Goal: Check status: Check status

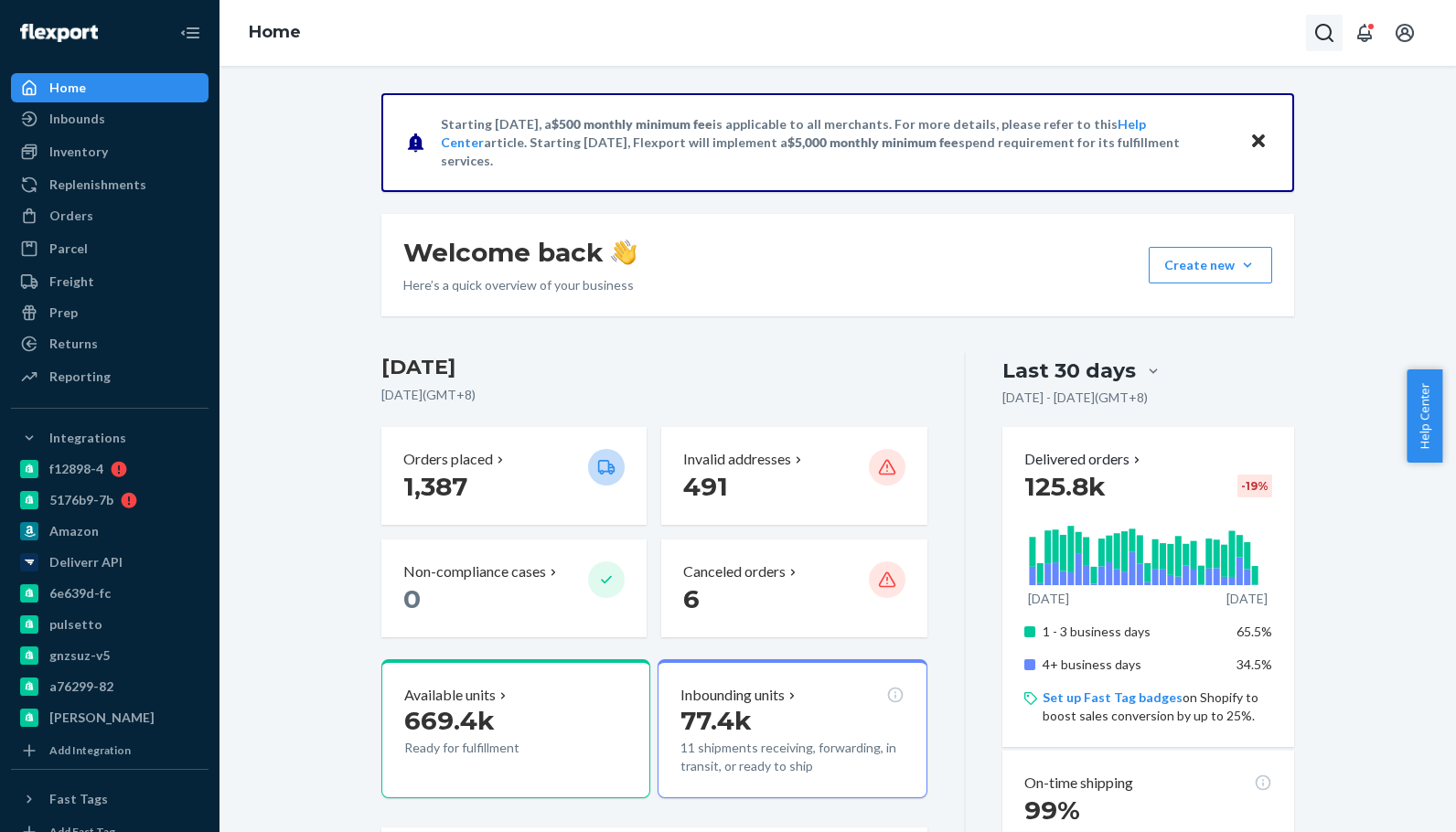
click at [1321, 46] on button "Open Search Box" at bounding box center [1324, 33] width 37 height 37
click at [1238, 36] on input "Search Input" at bounding box center [1189, 33] width 225 height 18
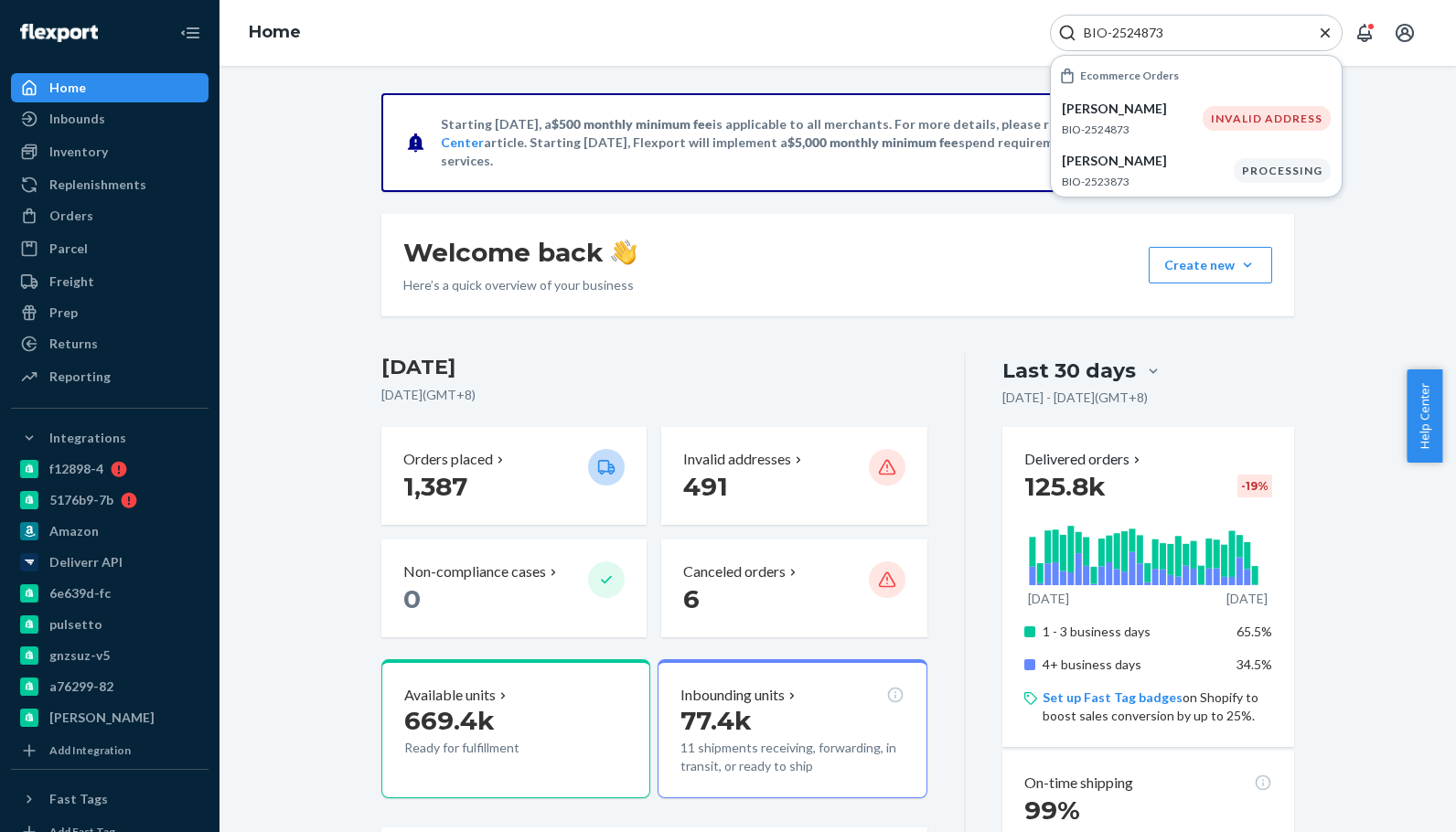
type input "BIO-2524873"
click at [1130, 119] on div "[PERSON_NAME] BIO-2524873" at bounding box center [1131, 118] width 140 height 38
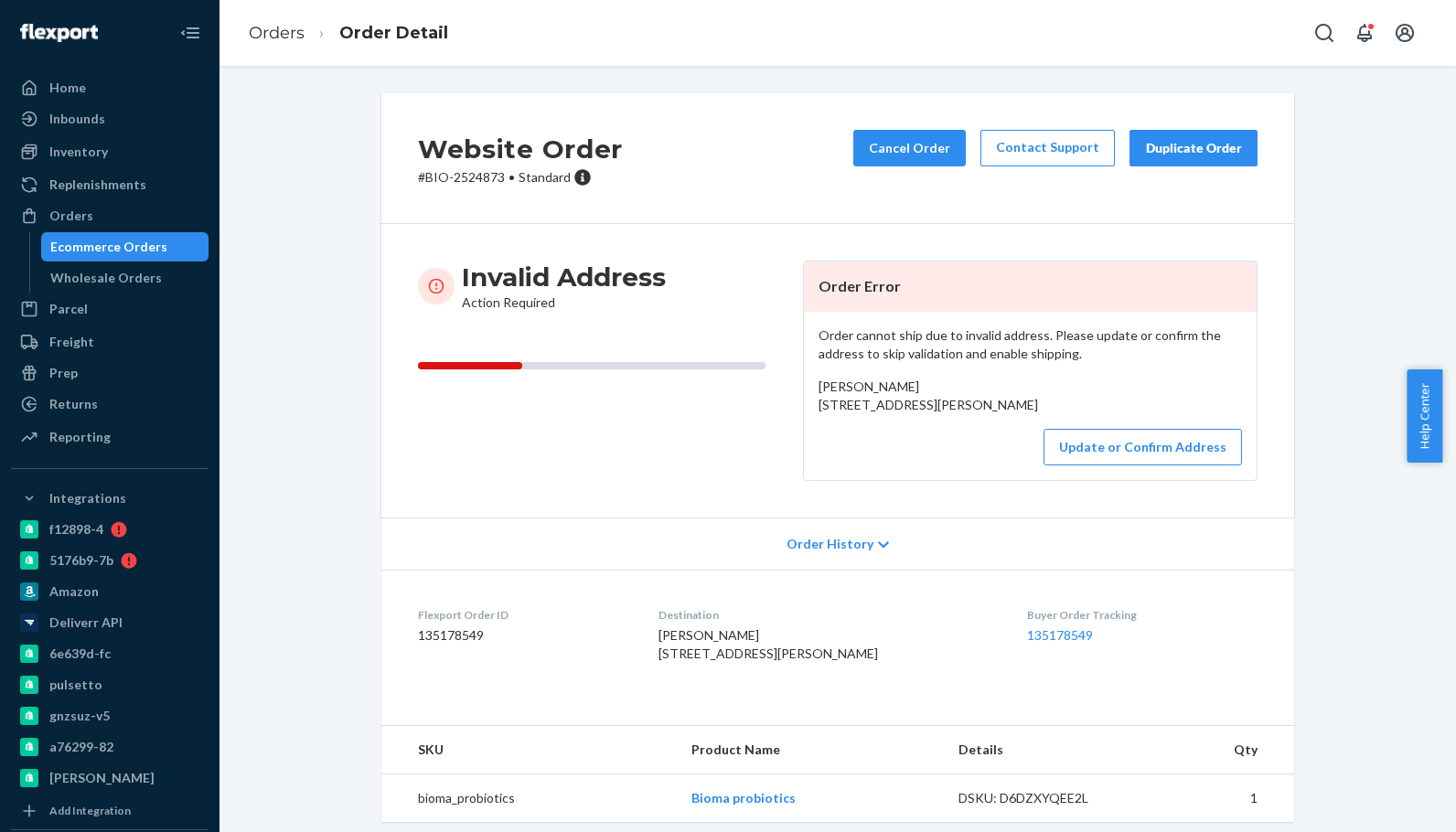
click at [601, 481] on div "Invalid Address Action Required" at bounding box center [603, 370] width 370 height 220
click at [1105, 465] on button "Update or Confirm Address" at bounding box center [1142, 447] width 199 height 37
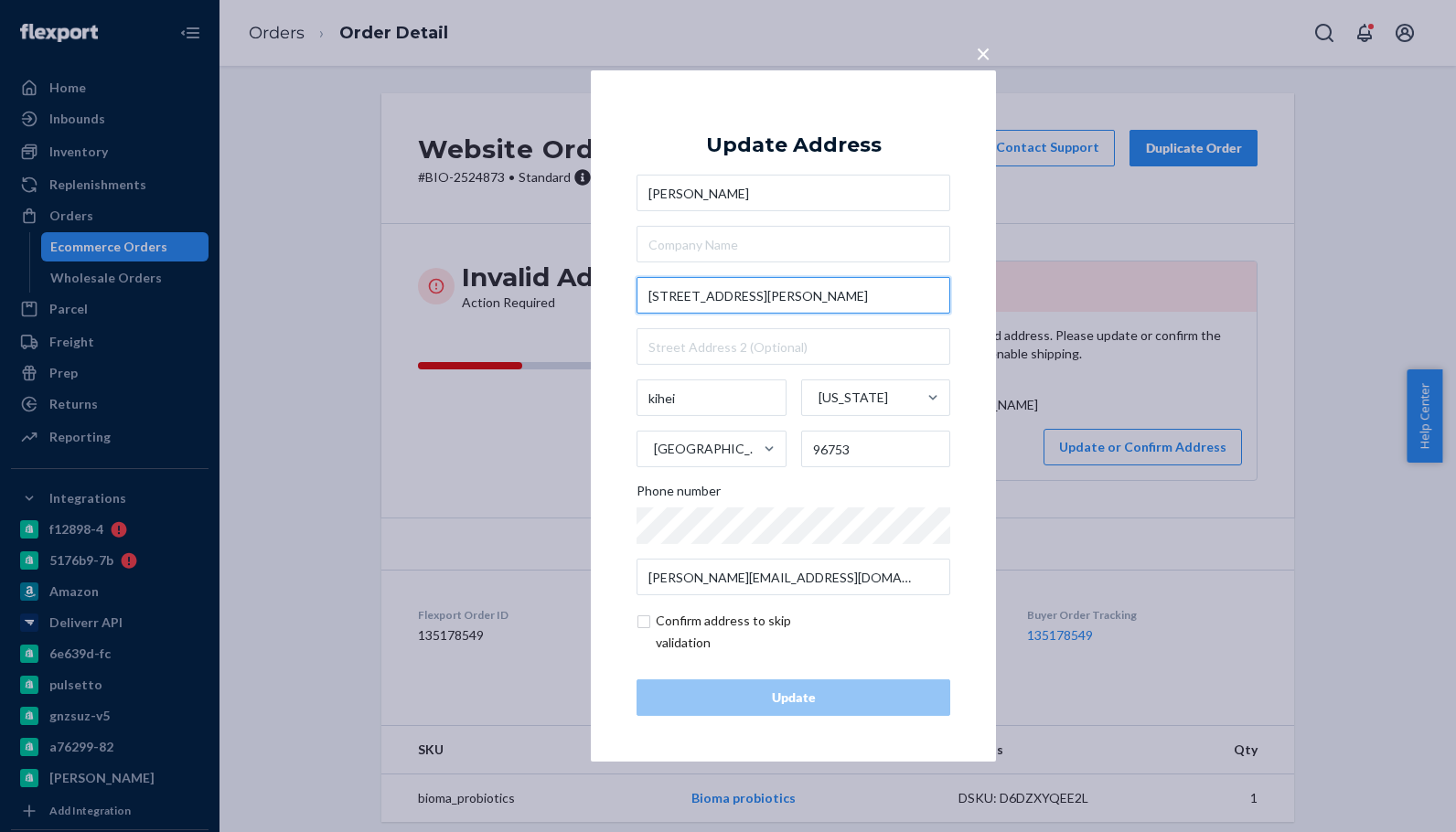
paste input "2120 Thibodo Rd"
type input "2120 Thibodo Rd"
drag, startPoint x: 803, startPoint y: 286, endPoint x: 569, endPoint y: 293, distance: 234.1
click at [569, 293] on div "× Update Address Bev Racciato 2120 Thibodo Rd kihei Hawaii United States 96753 …" at bounding box center [728, 416] width 1456 height 832
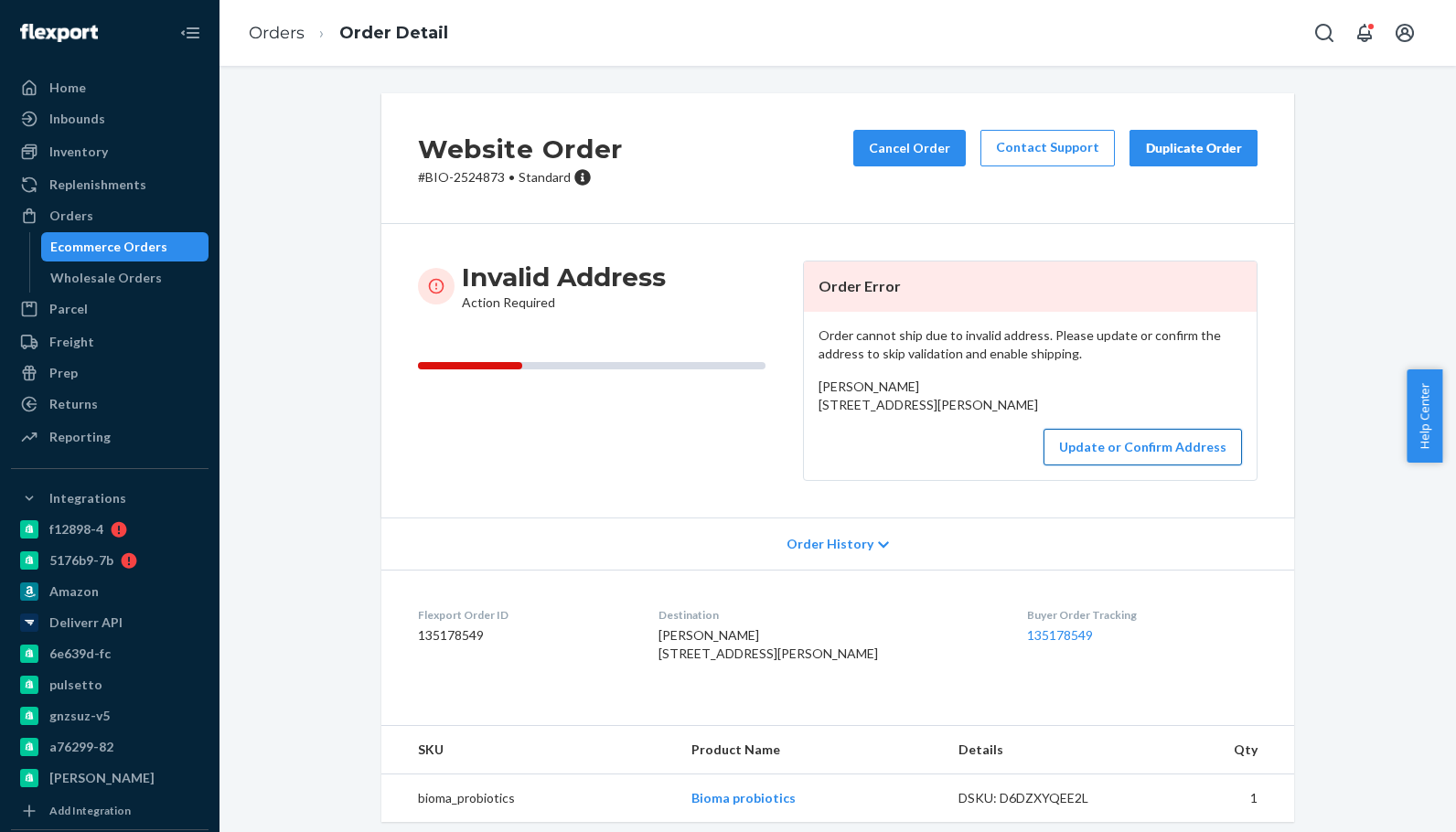
click at [1089, 465] on button "Update or Confirm Address" at bounding box center [1142, 447] width 199 height 37
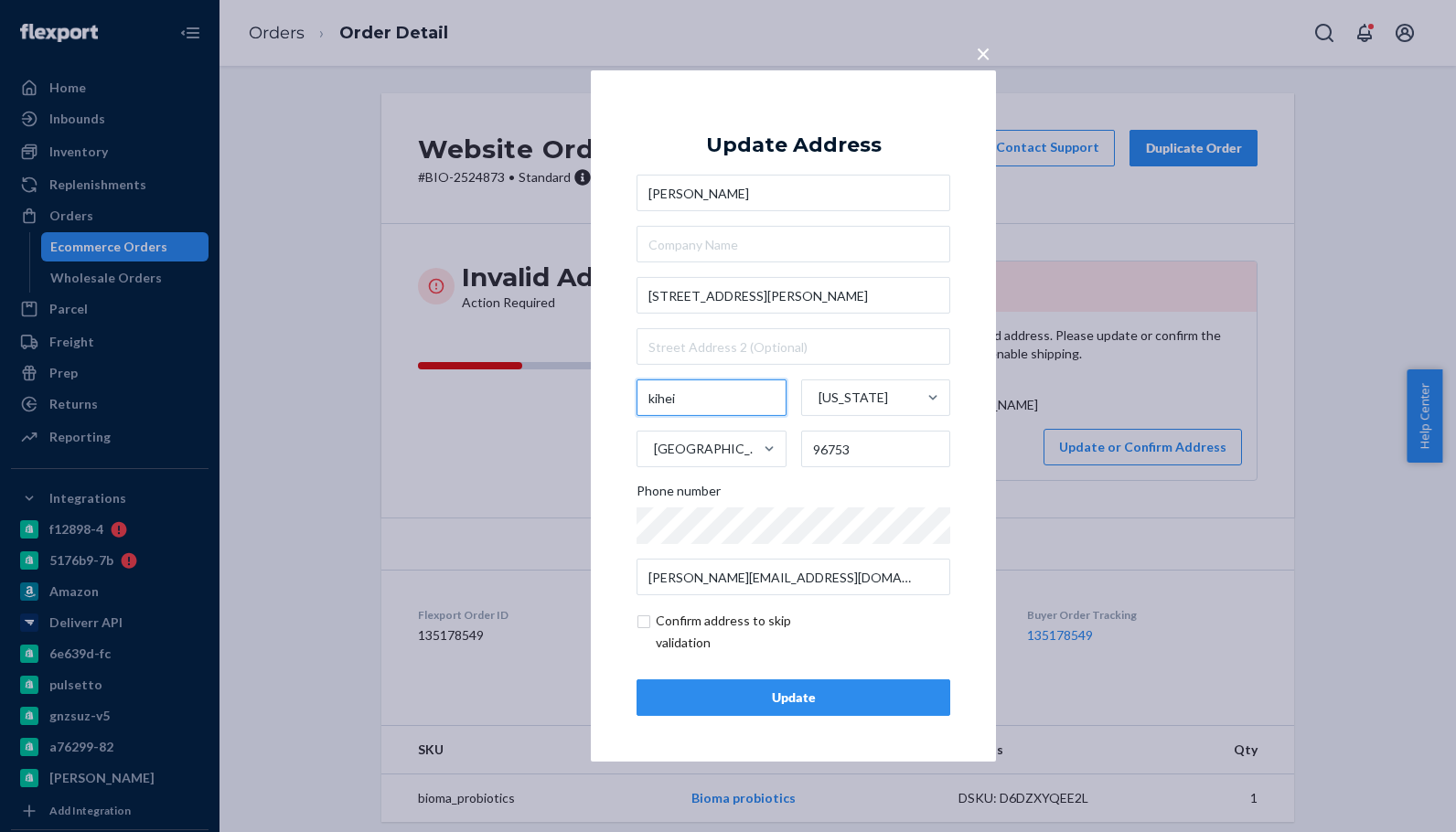
drag, startPoint x: 691, startPoint y: 396, endPoint x: 604, endPoint y: 407, distance: 87.7
click at [604, 407] on div "× Update Address Bev Racciato 2120 Thibodo Rd kihei Hawaii United States 96753 …" at bounding box center [793, 416] width 405 height 692
paste input "Vista"
type input "Vista"
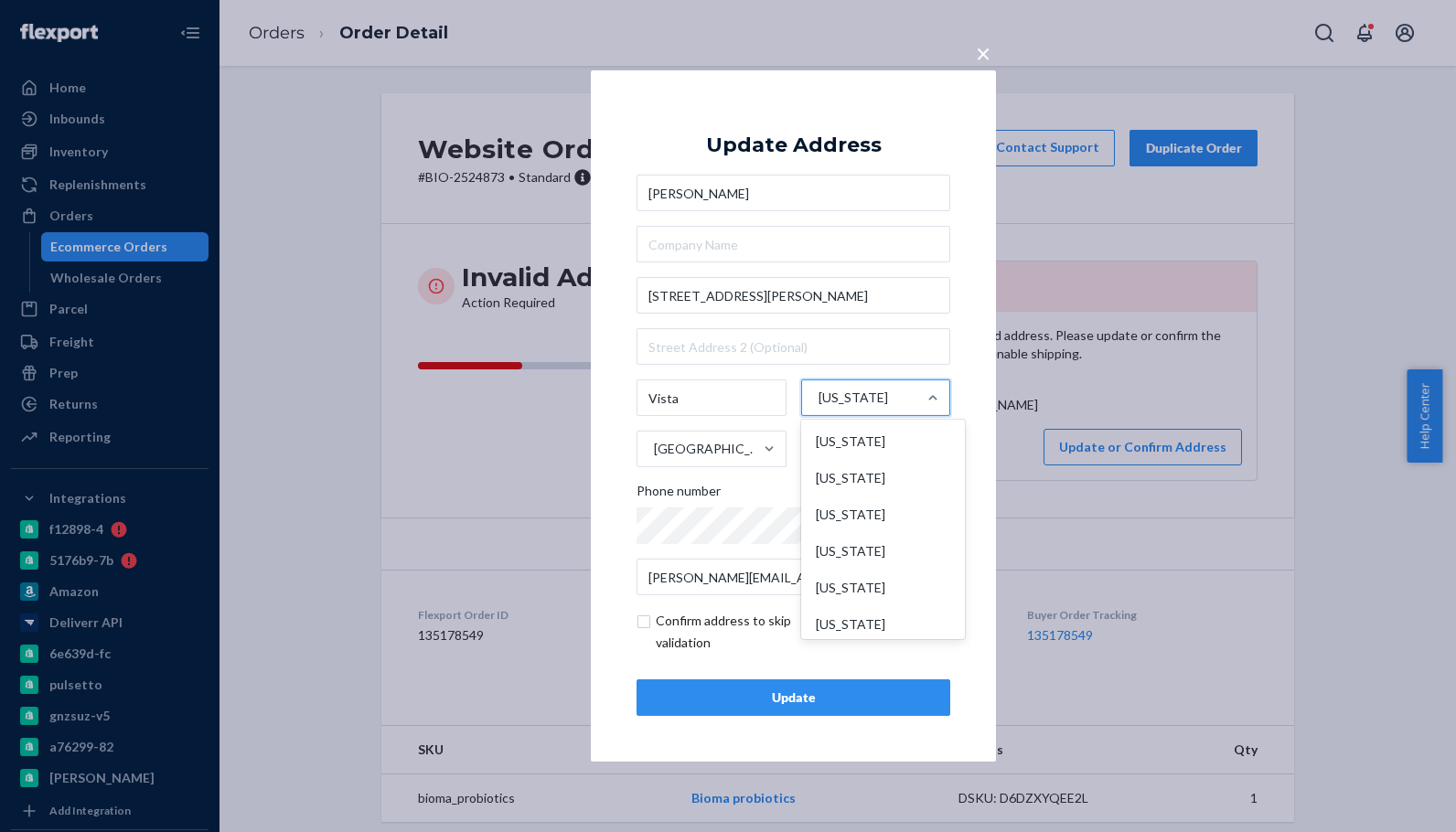
click at [891, 402] on div "Hawaii" at bounding box center [859, 397] width 115 height 55
click at [819, 402] on input "option Hawaii focused, 14 of 59. 59 results available. Use Up and Down to choos…" at bounding box center [818, 398] width 2 height 37
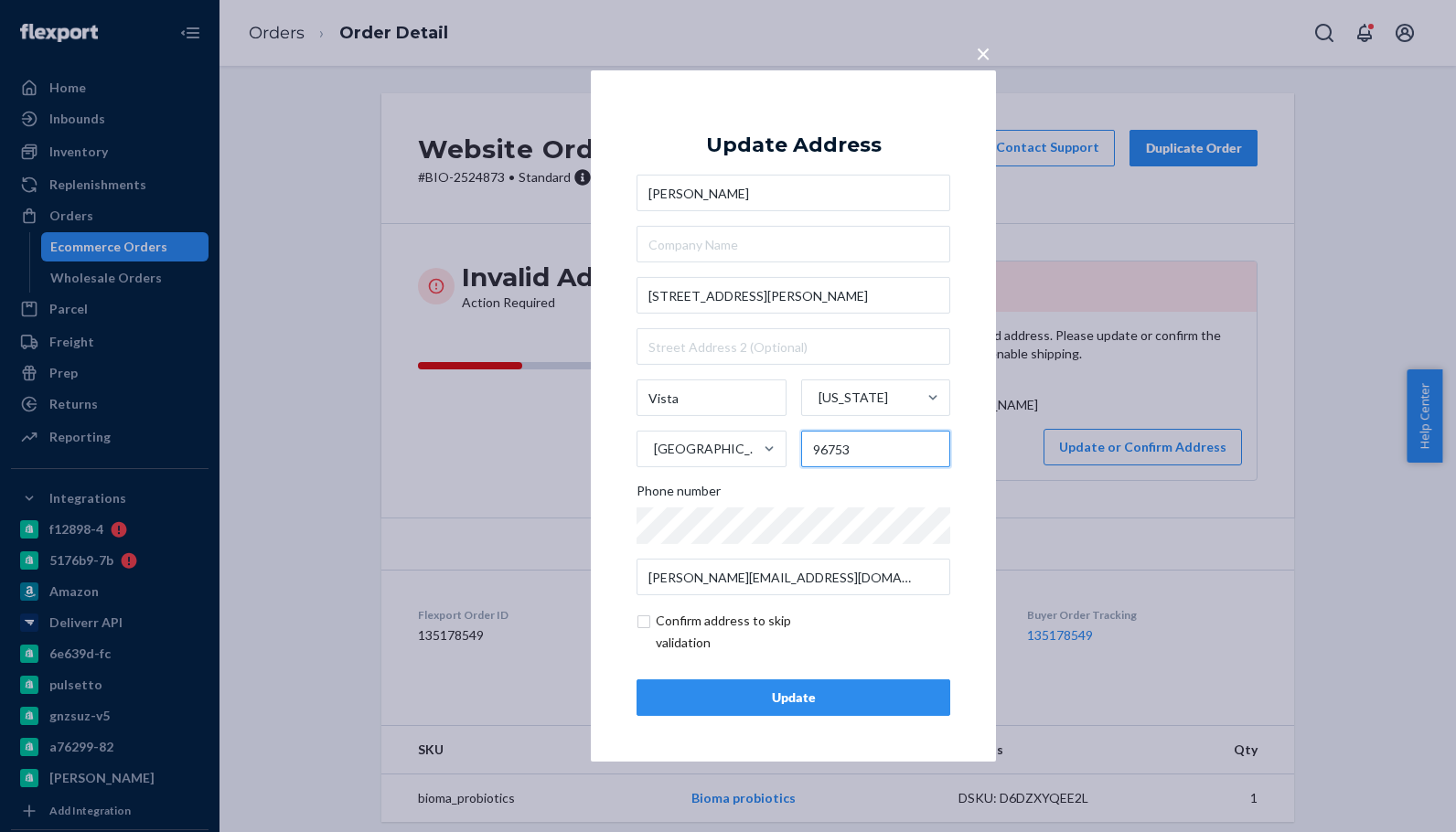
click at [871, 463] on input "96753" at bounding box center [876, 449] width 150 height 37
paste input "CA"
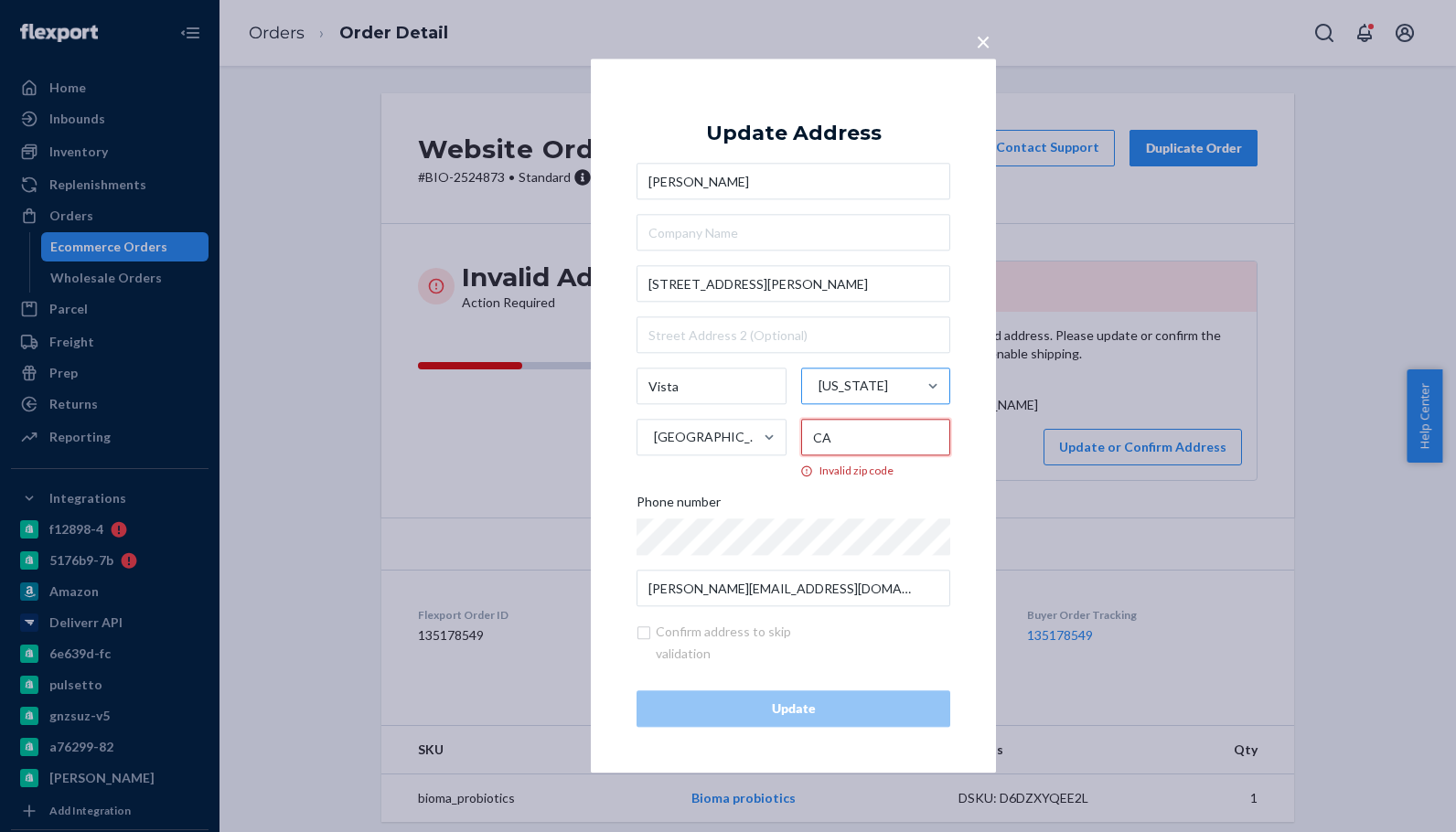
type input "CA"
click at [872, 385] on div "Hawaii" at bounding box center [859, 386] width 115 height 55
click at [819, 385] on input "Hawaii" at bounding box center [818, 386] width 2 height 37
paste input "CA"
type input "CA"
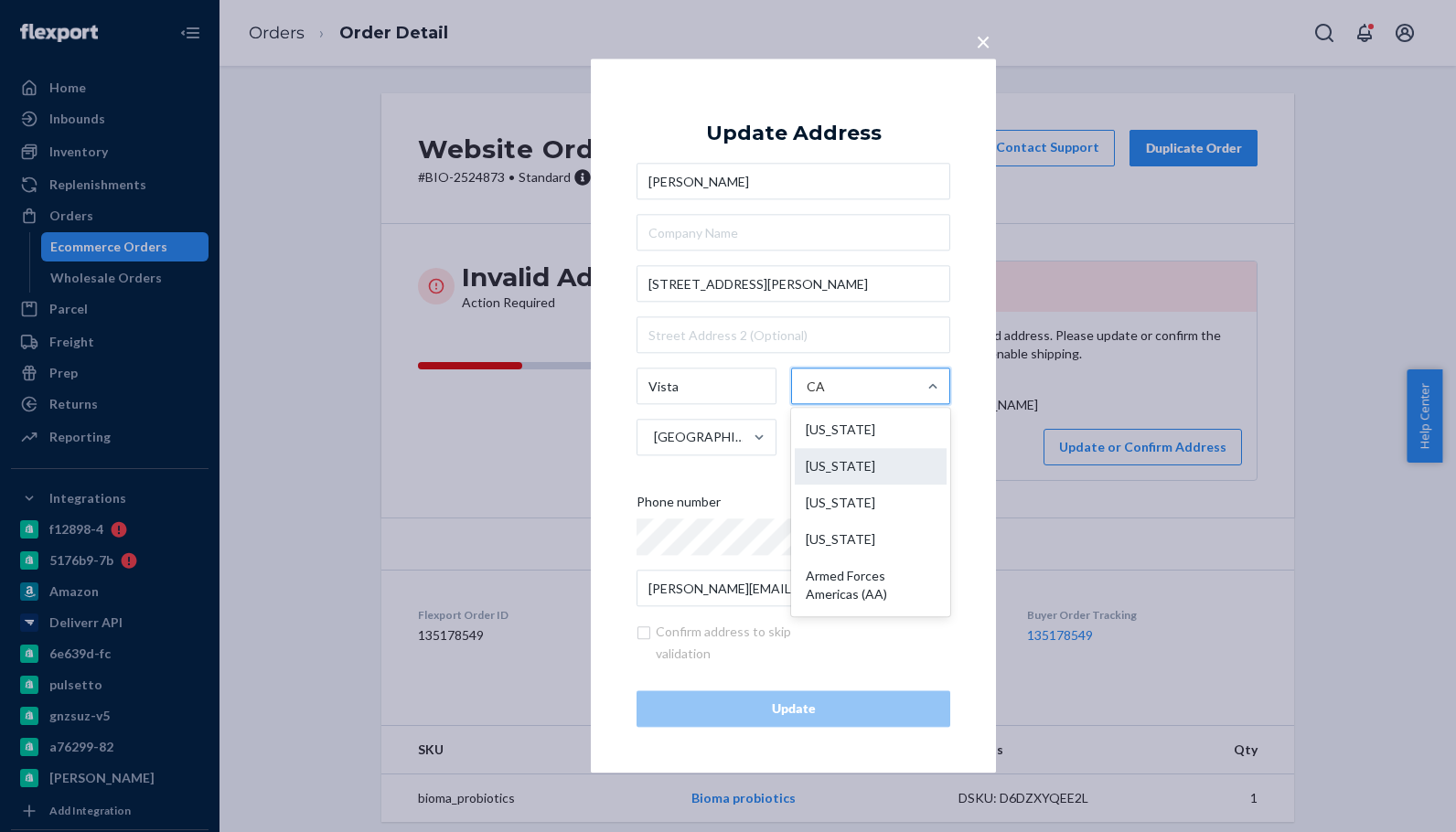
click at [856, 465] on div "California" at bounding box center [871, 467] width 153 height 37
click at [828, 405] on input "CA" at bounding box center [818, 386] width 22 height 37
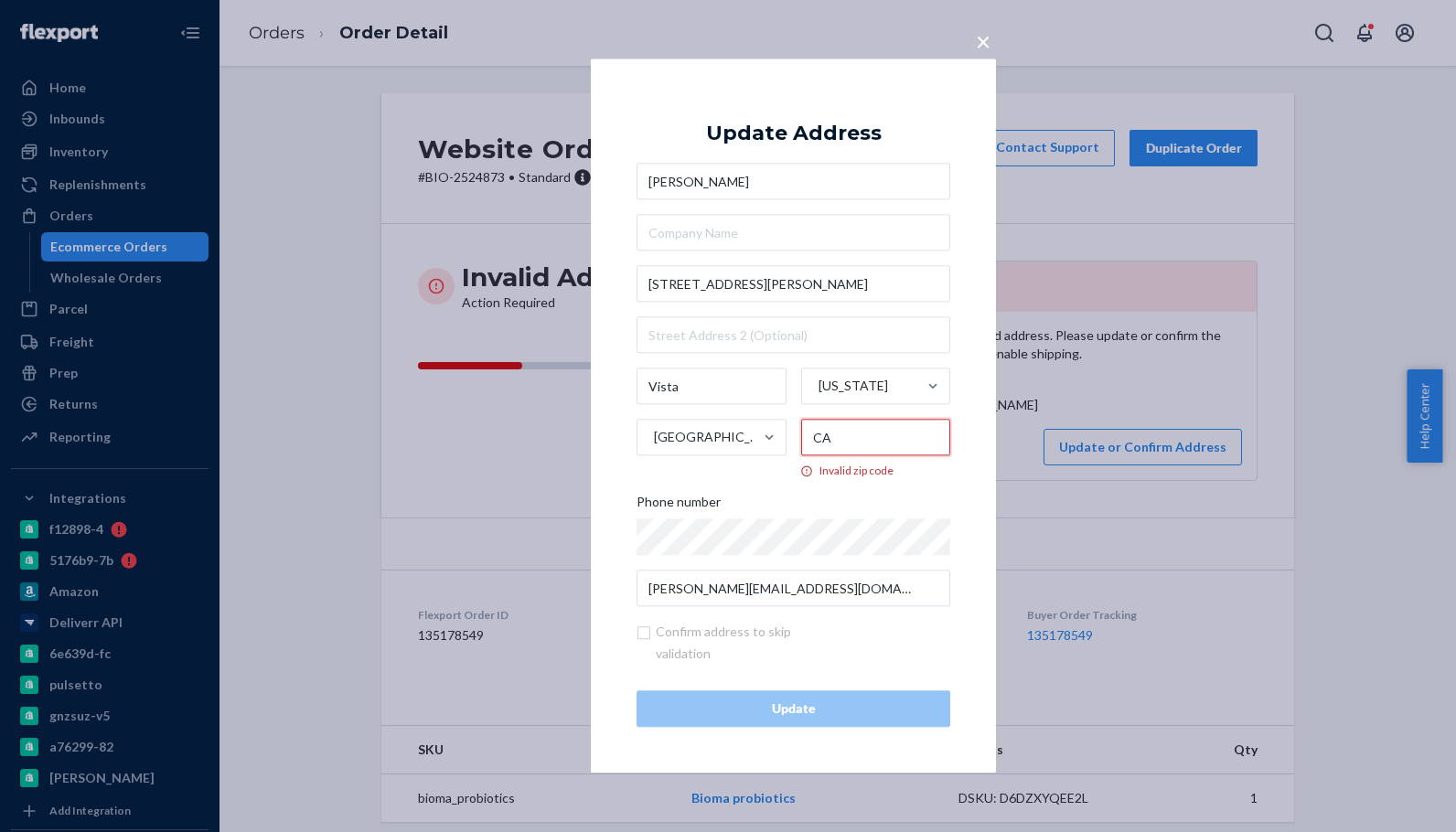
click at [840, 435] on input "CA" at bounding box center [876, 438] width 150 height 37
type input "C"
click at [855, 428] on input "Invalid zip code" at bounding box center [876, 438] width 150 height 37
paste input "92081"
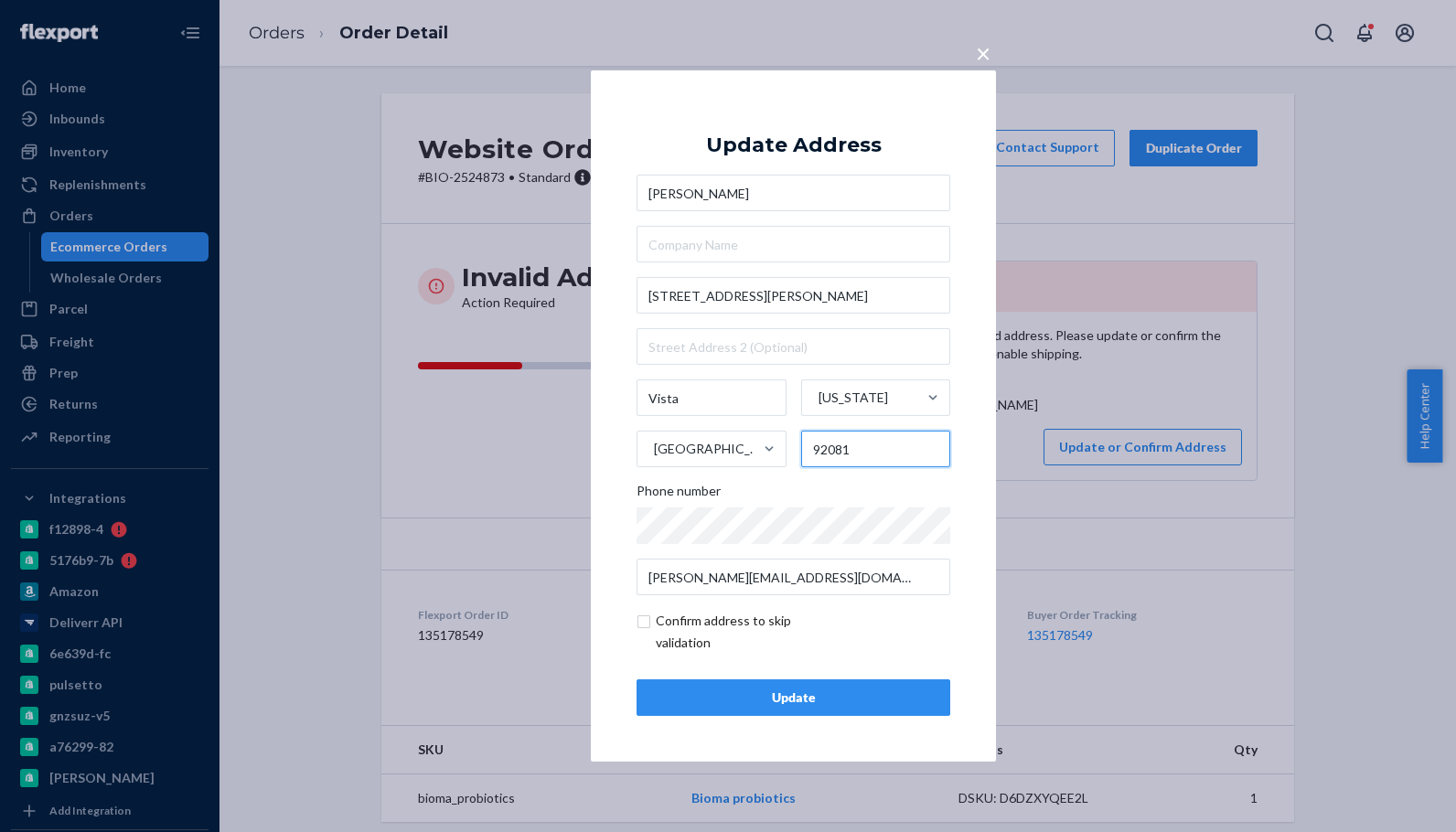
type input "92081"
click at [784, 714] on button "Update" at bounding box center [793, 697] width 314 height 37
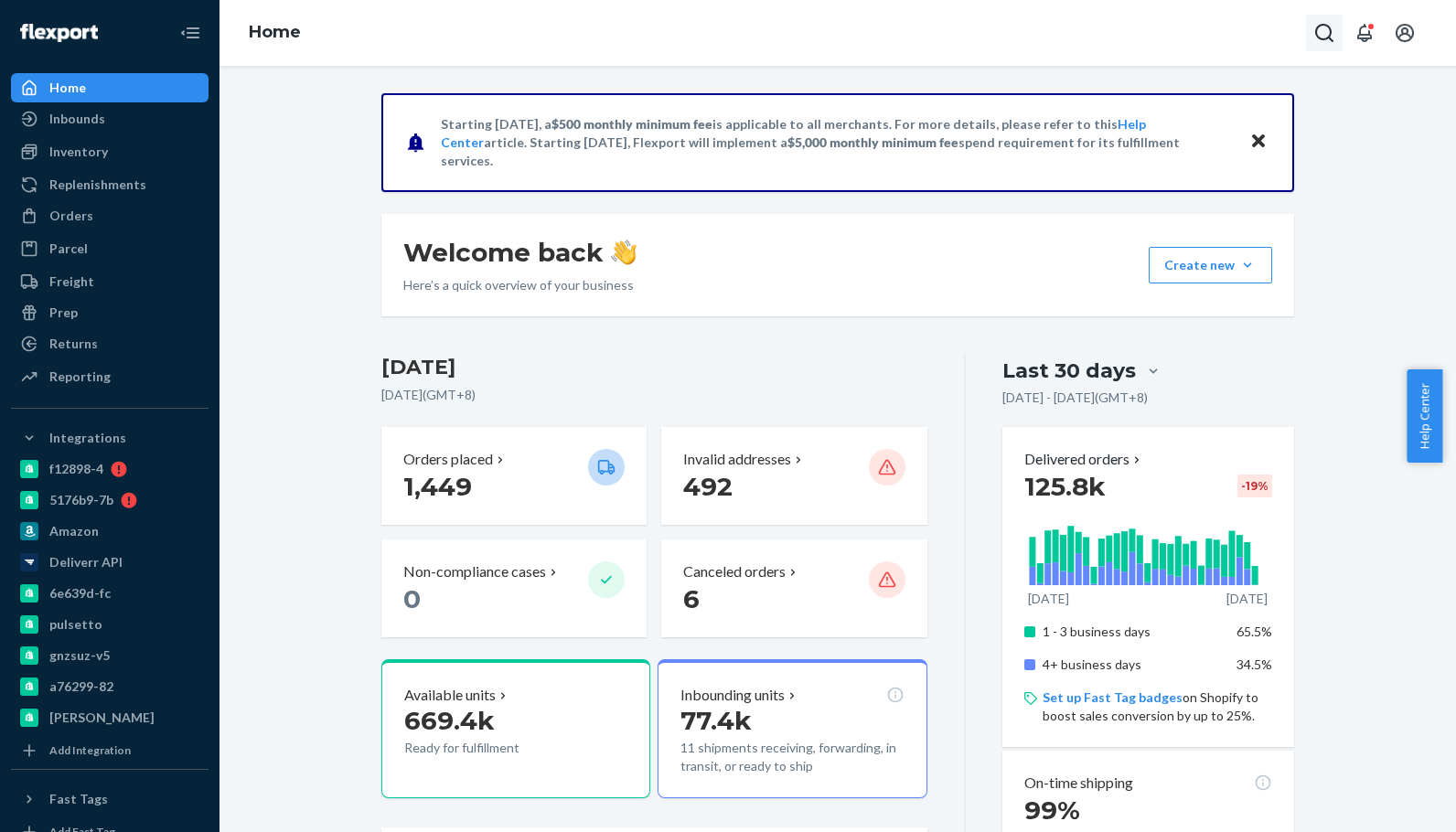
click at [1335, 34] on button "Open Search Box" at bounding box center [1324, 33] width 37 height 37
drag, startPoint x: 1238, startPoint y: 28, endPoint x: 1227, endPoint y: 28, distance: 11.0
click at [1231, 28] on input "Search Input" at bounding box center [1189, 33] width 225 height 18
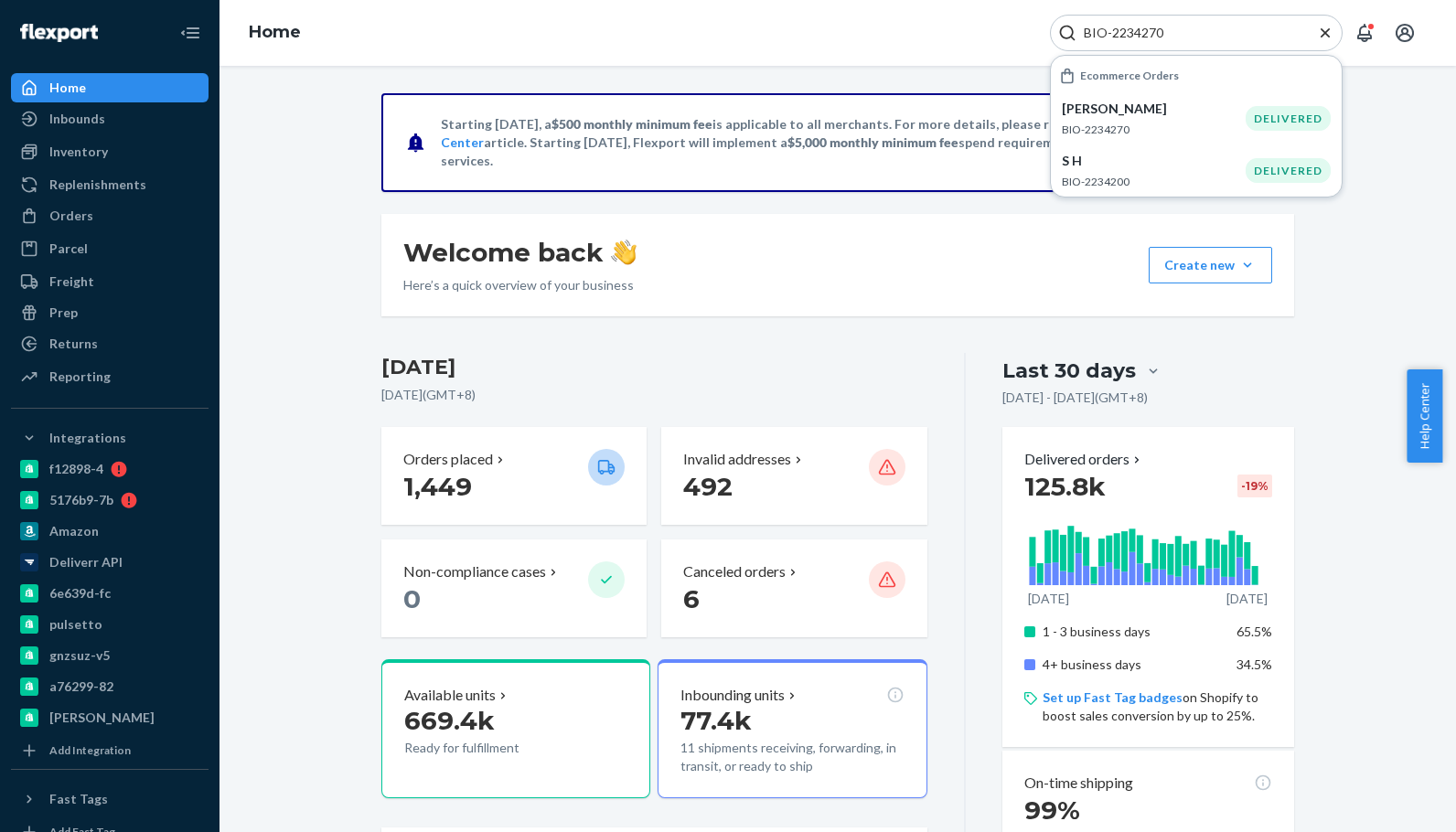
type input "BIO-2234270"
click at [1219, 117] on p "[PERSON_NAME]" at bounding box center [1154, 108] width 184 height 18
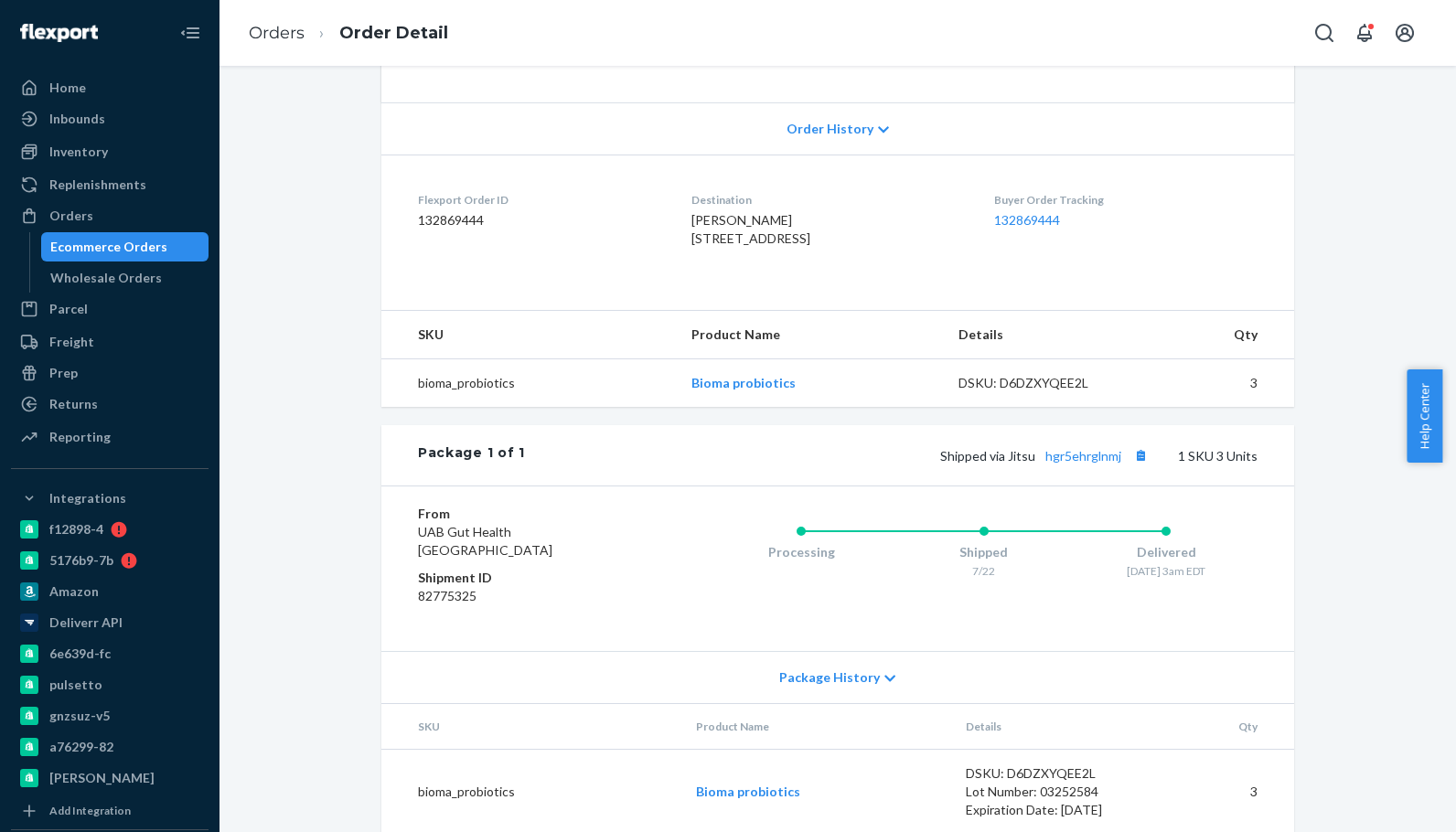
scroll to position [416, 0]
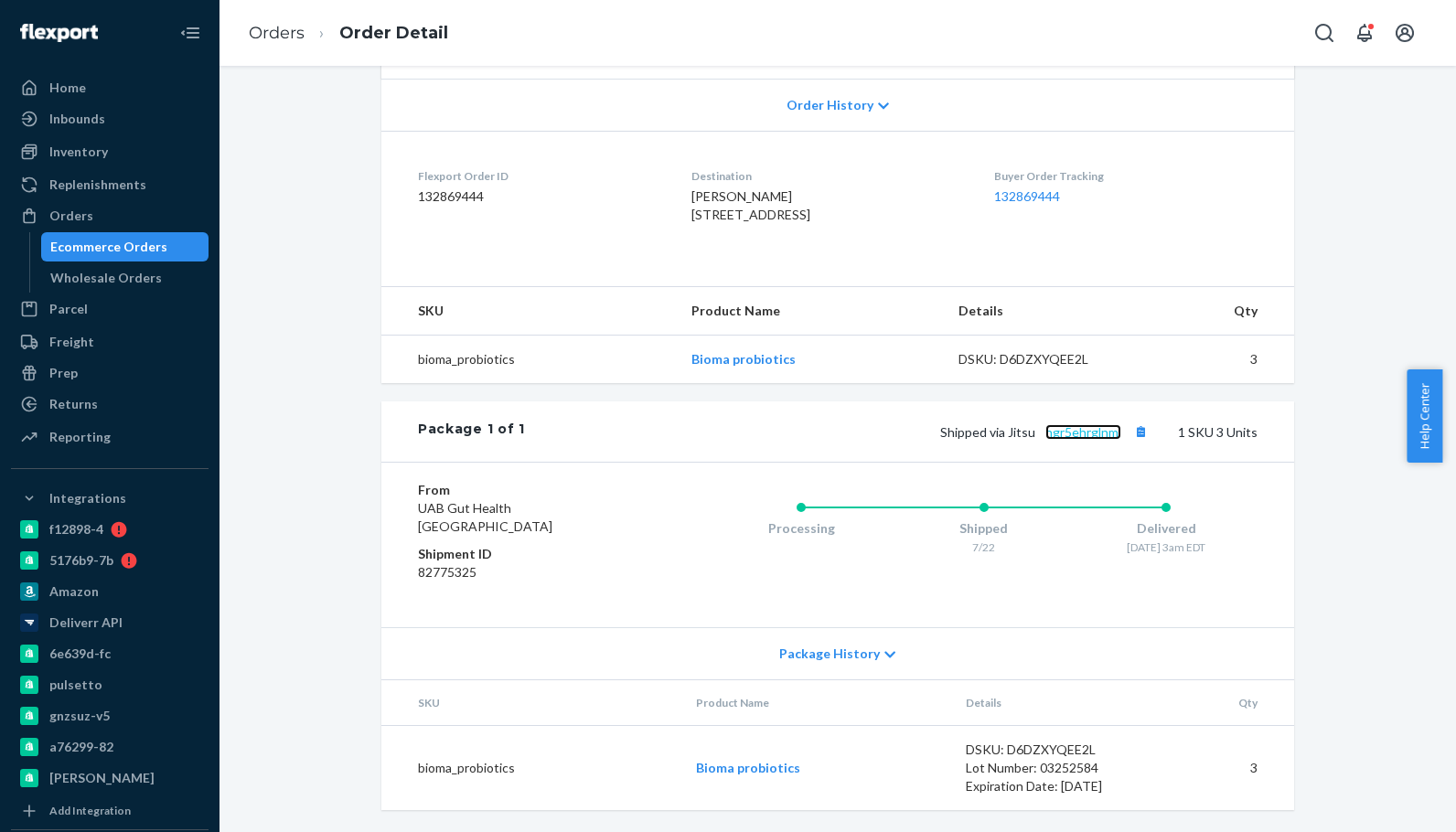
click at [1086, 435] on link "hgr5ehrglnmj" at bounding box center [1083, 432] width 76 height 15
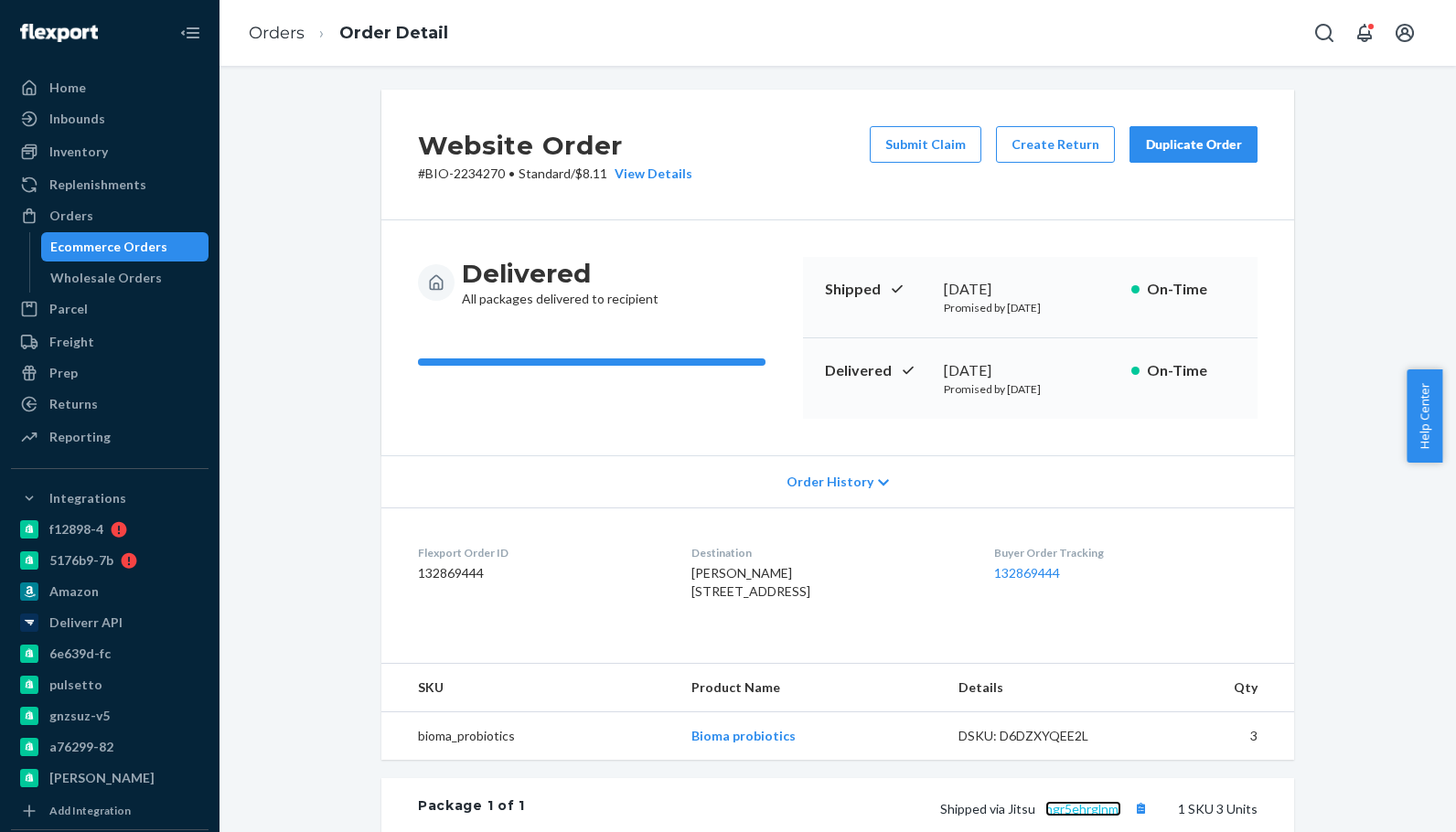
scroll to position [0, 0]
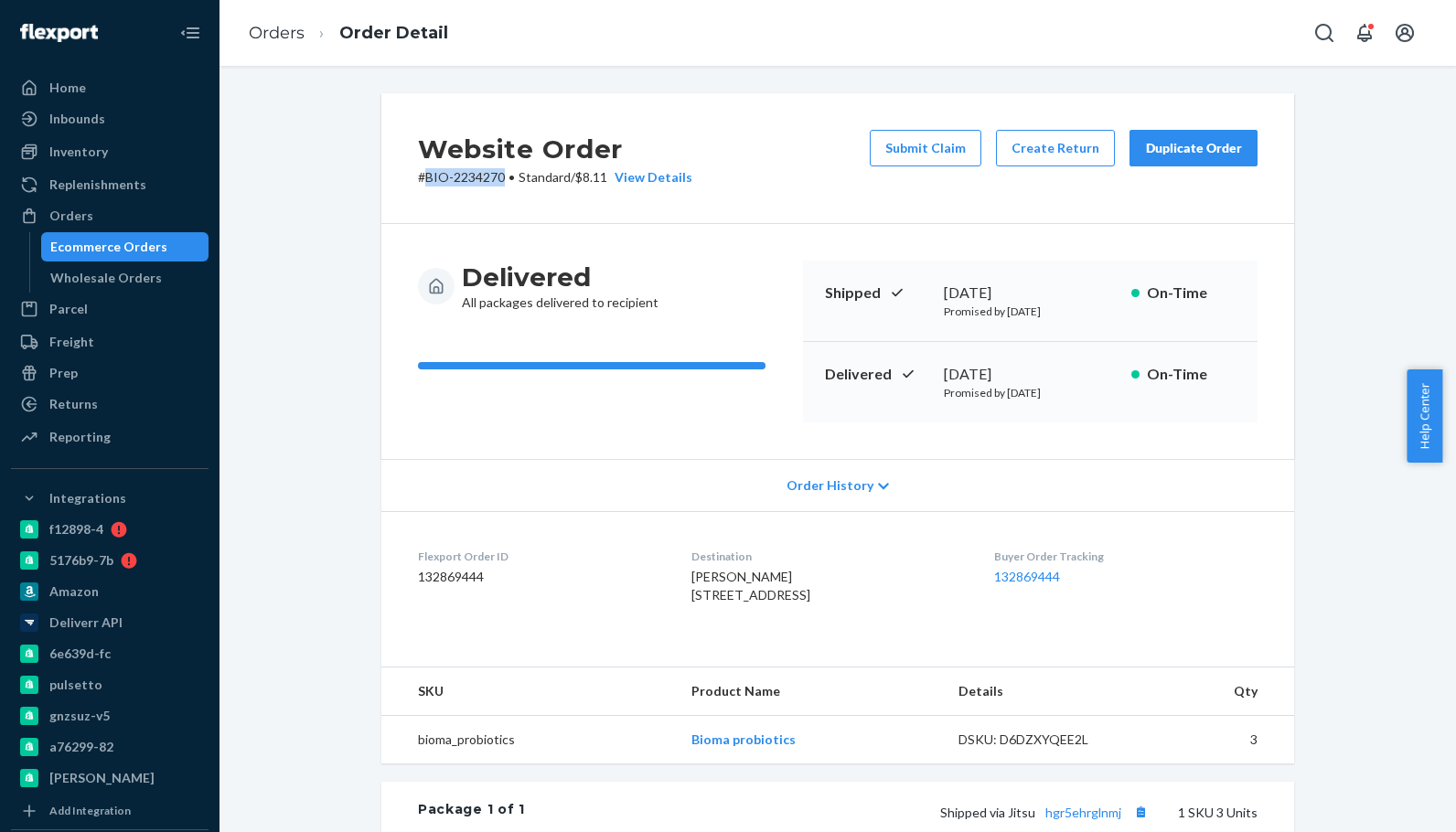
drag, startPoint x: 496, startPoint y: 176, endPoint x: 420, endPoint y: 170, distance: 76.2
click at [420, 170] on p "# BIO-2234270 • Standard / $8.11 View Details" at bounding box center [554, 177] width 274 height 18
copy p "BIO-2234270"
click at [96, 405] on div "Returns" at bounding box center [109, 404] width 194 height 25
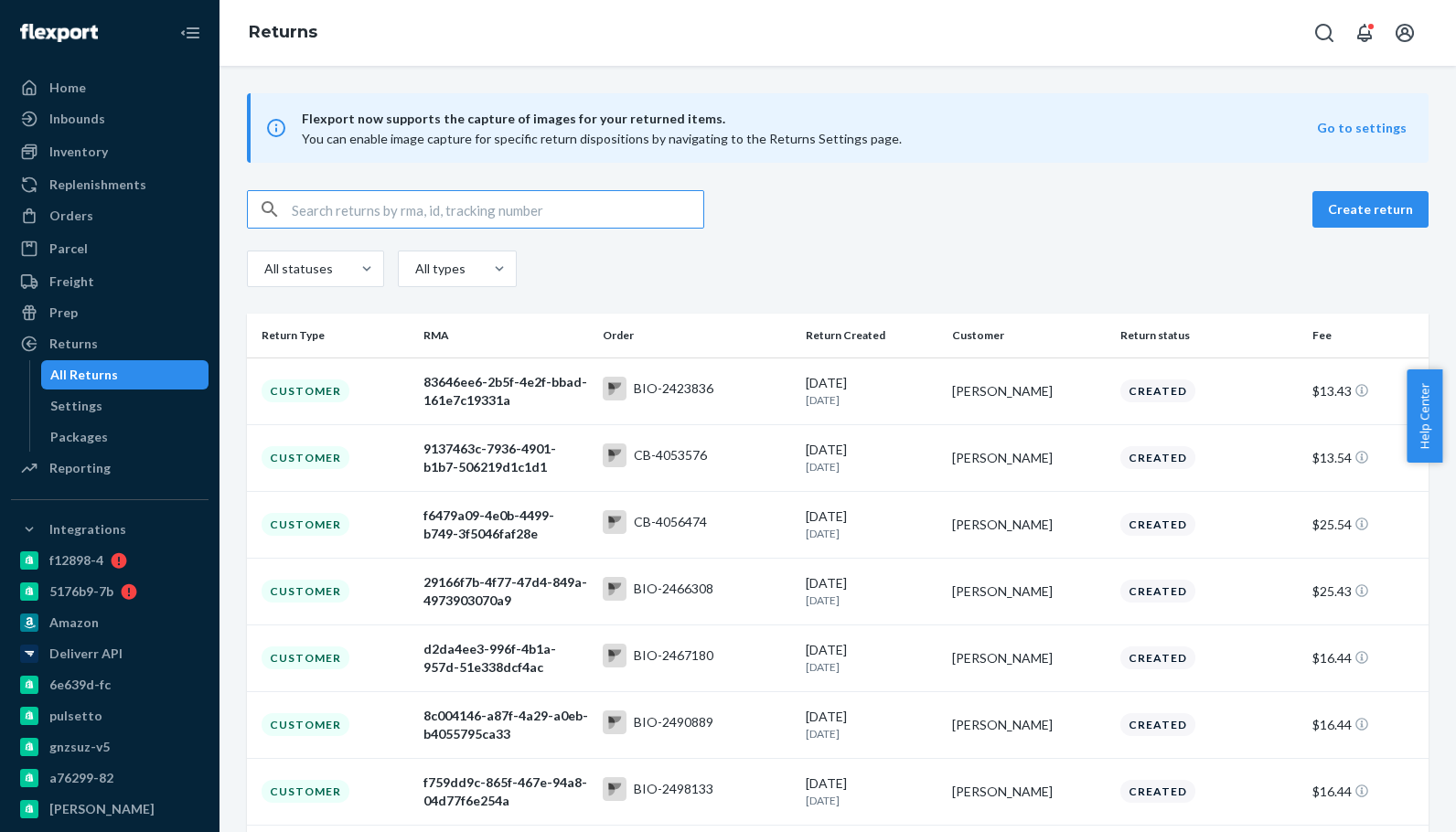
click at [351, 207] on input "text" at bounding box center [497, 209] width 412 height 37
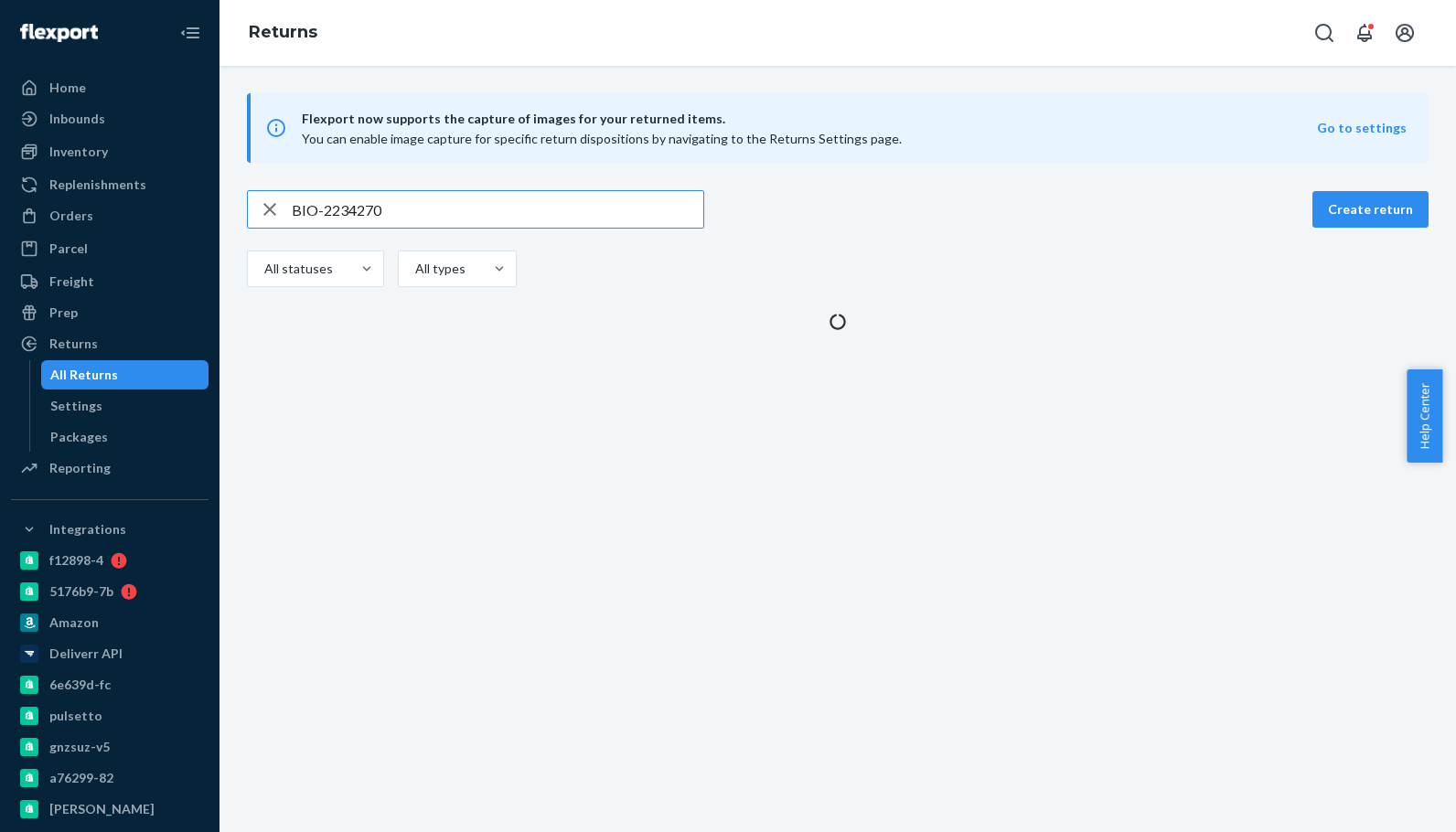
type input "BIO-2234270"
